Goal: Information Seeking & Learning: Learn about a topic

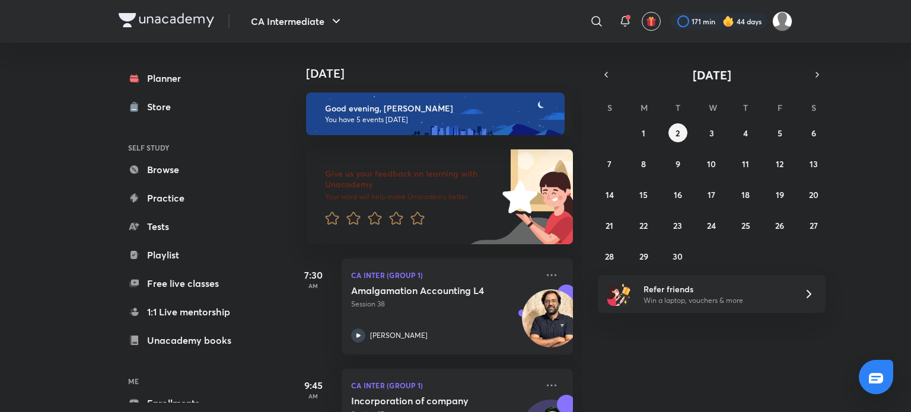
scroll to position [79, 0]
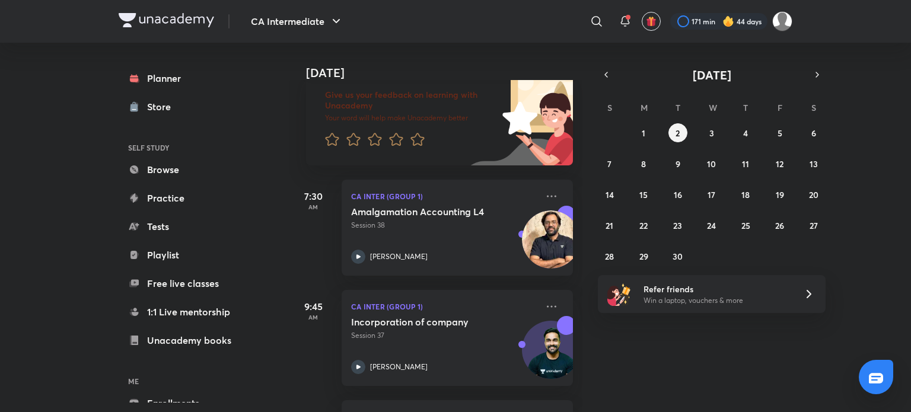
click at [184, 26] on img at bounding box center [167, 20] width 96 height 14
